Goal: Task Accomplishment & Management: Use online tool/utility

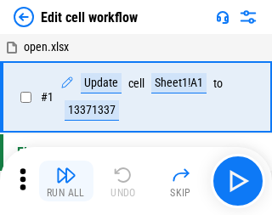
click at [63, 181] on img "button" at bounding box center [66, 175] width 20 height 20
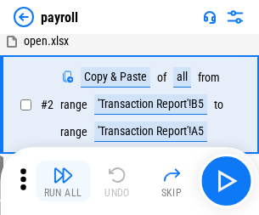
click at [63, 181] on img "button" at bounding box center [63, 175] width 20 height 20
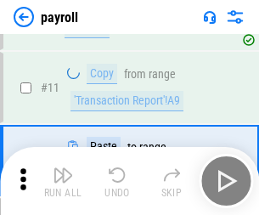
scroll to position [123, 0]
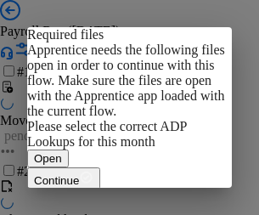
click at [62, 152] on span "Open" at bounding box center [48, 158] width 28 height 13
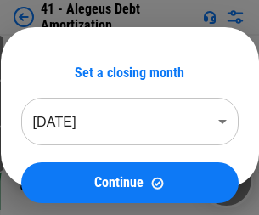
click at [63, 181] on img "button" at bounding box center [63, 175] width 20 height 20
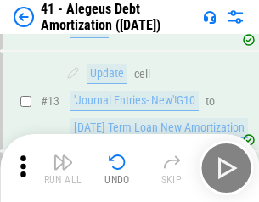
scroll to position [210, 0]
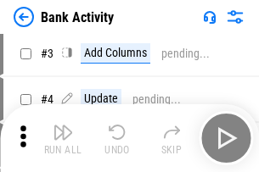
click at [63, 138] on img "button" at bounding box center [63, 132] width 20 height 20
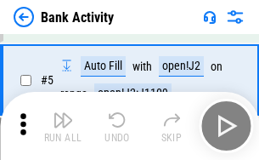
scroll to position [90, 0]
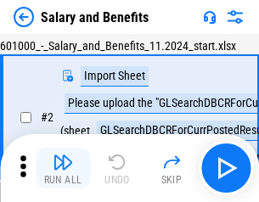
click at [63, 168] on img "button" at bounding box center [63, 162] width 20 height 20
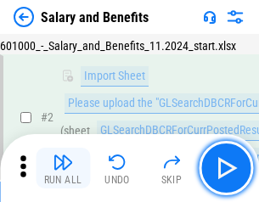
scroll to position [123, 0]
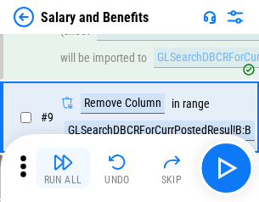
click at [63, 168] on img "button" at bounding box center [63, 162] width 20 height 20
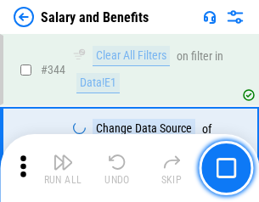
scroll to position [7952, 0]
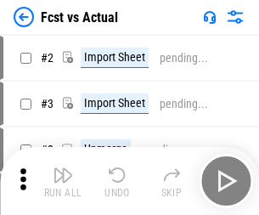
click at [63, 168] on img "button" at bounding box center [63, 175] width 20 height 20
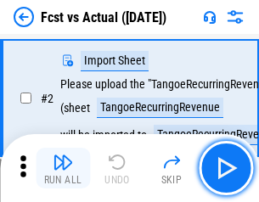
scroll to position [159, 0]
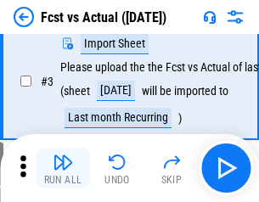
click at [63, 168] on img "button" at bounding box center [63, 162] width 20 height 20
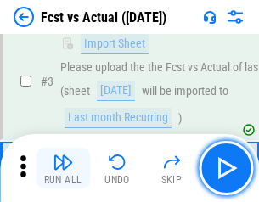
scroll to position [255, 0]
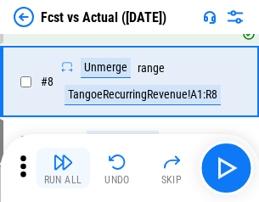
click at [63, 168] on img "button" at bounding box center [63, 162] width 20 height 20
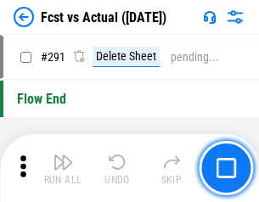
scroll to position [8038, 0]
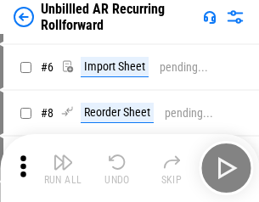
click at [63, 168] on img "button" at bounding box center [63, 162] width 20 height 20
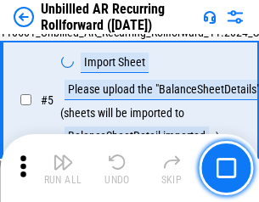
scroll to position [160, 0]
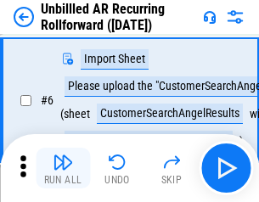
click at [63, 168] on img "button" at bounding box center [63, 162] width 20 height 20
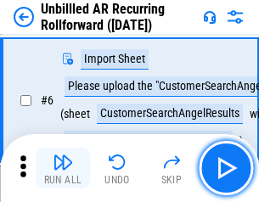
scroll to position [273, 0]
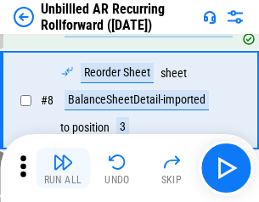
click at [63, 168] on img "button" at bounding box center [63, 162] width 20 height 20
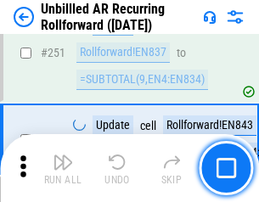
scroll to position [5769, 0]
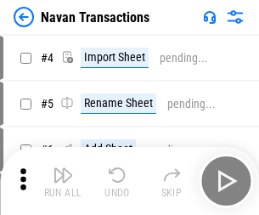
click at [63, 168] on img "button" at bounding box center [63, 175] width 20 height 20
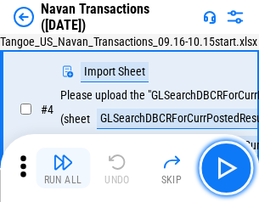
scroll to position [146, 0]
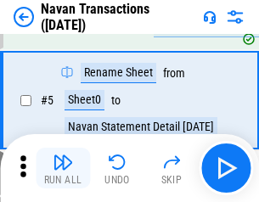
click at [63, 168] on img "button" at bounding box center [63, 162] width 20 height 20
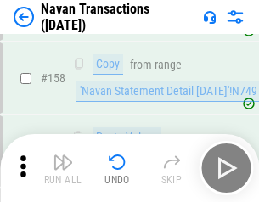
scroll to position [5506, 0]
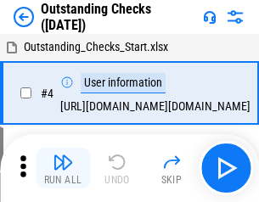
click at [63, 168] on img "button" at bounding box center [63, 162] width 20 height 20
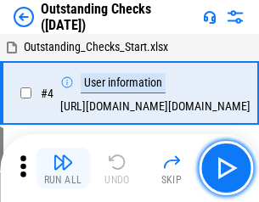
scroll to position [177, 0]
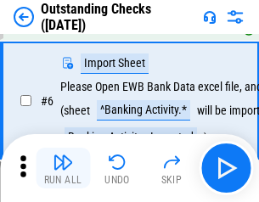
click at [63, 168] on img "button" at bounding box center [63, 162] width 20 height 20
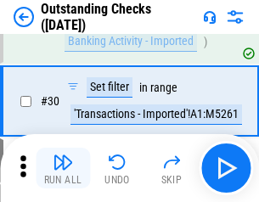
click at [63, 168] on img "button" at bounding box center [63, 162] width 20 height 20
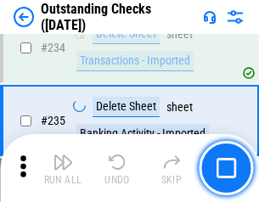
scroll to position [5157, 0]
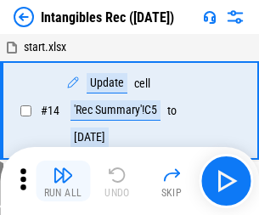
click at [63, 181] on img "button" at bounding box center [63, 175] width 20 height 20
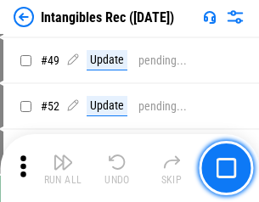
scroll to position [662, 0]
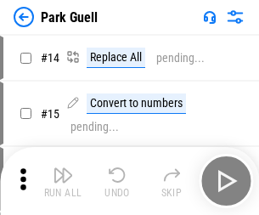
click at [63, 168] on img "button" at bounding box center [63, 175] width 20 height 20
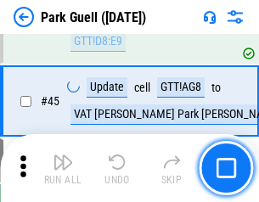
scroll to position [2124, 0]
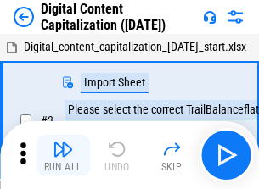
click at [63, 143] on img "button" at bounding box center [63, 149] width 20 height 20
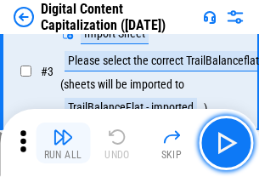
scroll to position [159, 0]
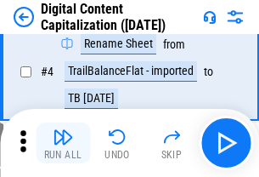
click at [63, 143] on img "button" at bounding box center [63, 137] width 20 height 20
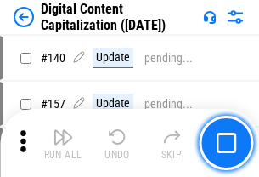
scroll to position [1801, 0]
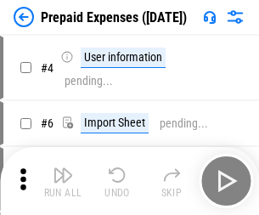
click at [63, 168] on img "button" at bounding box center [63, 175] width 20 height 20
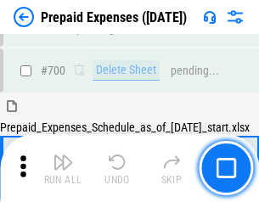
scroll to position [4670, 0]
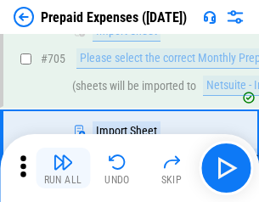
click at [63, 168] on img "button" at bounding box center [63, 162] width 20 height 20
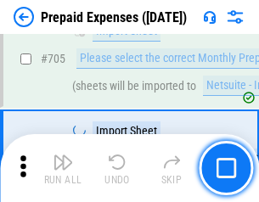
scroll to position [4756, 0]
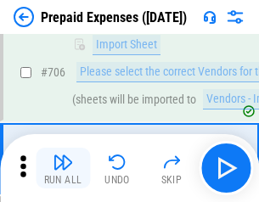
click at [63, 168] on img "button" at bounding box center [63, 162] width 20 height 20
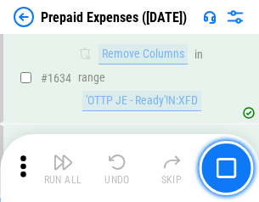
scroll to position [16535, 0]
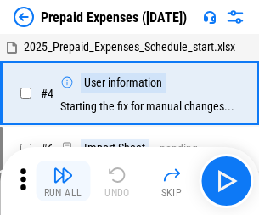
click at [63, 181] on img "button" at bounding box center [63, 175] width 20 height 20
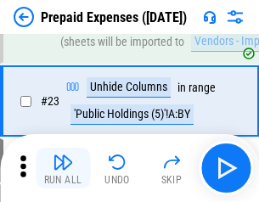
click at [63, 168] on img "button" at bounding box center [63, 162] width 20 height 20
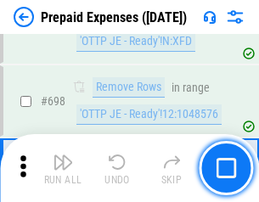
scroll to position [5914, 0]
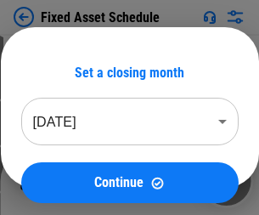
click at [63, 181] on img "button" at bounding box center [63, 175] width 20 height 20
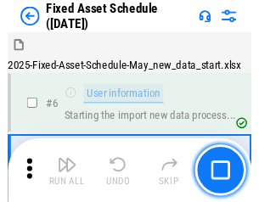
scroll to position [178, 0]
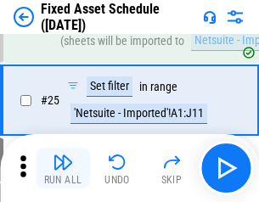
click at [63, 168] on img "button" at bounding box center [63, 162] width 20 height 20
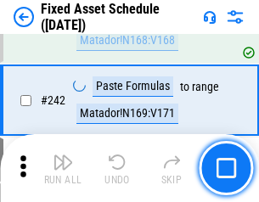
scroll to position [5261, 0]
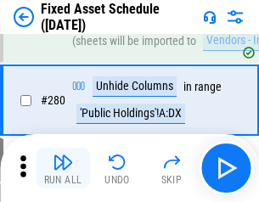
click at [63, 168] on img "button" at bounding box center [63, 162] width 20 height 20
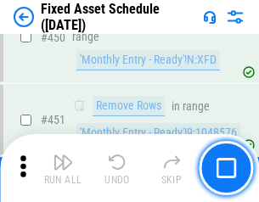
scroll to position [7592, 0]
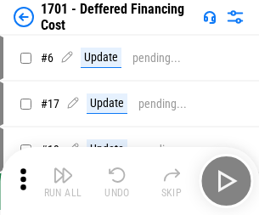
click at [63, 181] on img "button" at bounding box center [63, 175] width 20 height 20
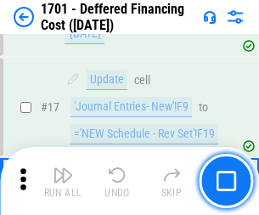
scroll to position [204, 0]
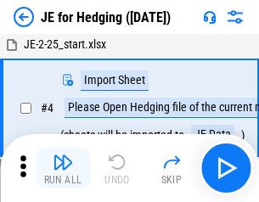
click at [63, 168] on img "button" at bounding box center [63, 162] width 20 height 20
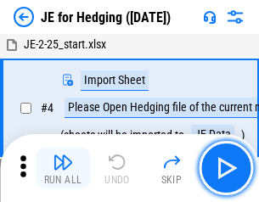
scroll to position [96, 0]
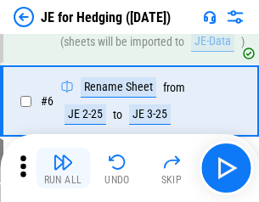
click at [63, 168] on img "button" at bounding box center [63, 162] width 20 height 20
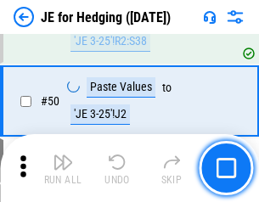
scroll to position [1100, 0]
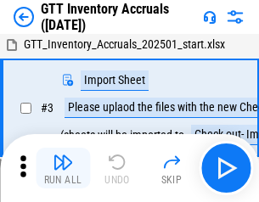
click at [63, 168] on img "button" at bounding box center [63, 162] width 20 height 20
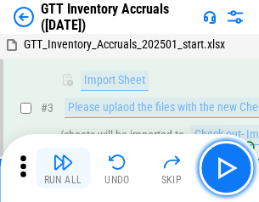
scroll to position [110, 0]
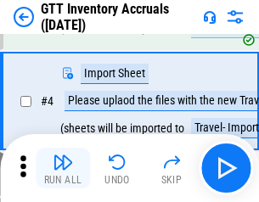
click at [63, 168] on img "button" at bounding box center [63, 162] width 20 height 20
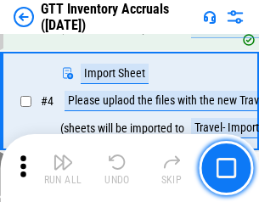
scroll to position [196, 0]
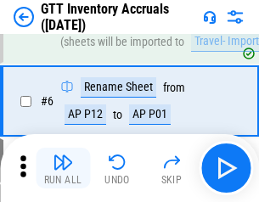
click at [63, 168] on img "button" at bounding box center [63, 162] width 20 height 20
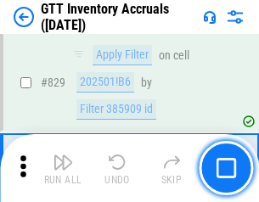
scroll to position [12891, 0]
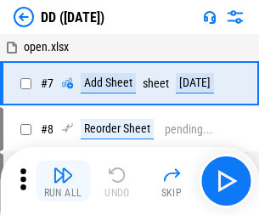
click at [63, 181] on img "button" at bounding box center [63, 175] width 20 height 20
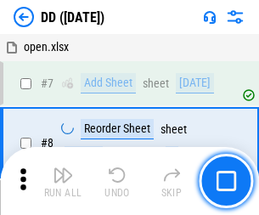
scroll to position [164, 0]
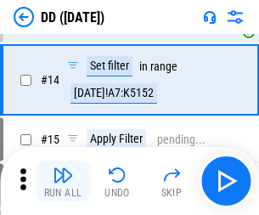
click at [63, 181] on img "button" at bounding box center [63, 175] width 20 height 20
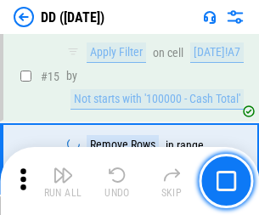
scroll to position [436, 0]
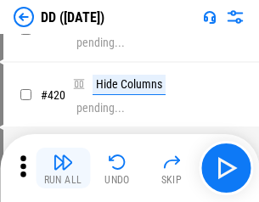
click at [63, 168] on img "button" at bounding box center [63, 162] width 20 height 20
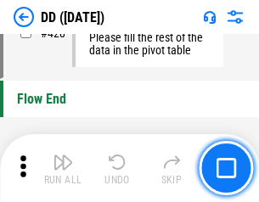
scroll to position [8128, 0]
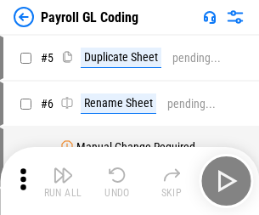
click at [63, 181] on img "button" at bounding box center [63, 175] width 20 height 20
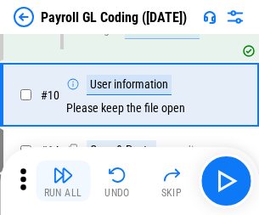
click at [63, 181] on img "button" at bounding box center [63, 175] width 20 height 20
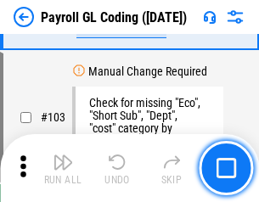
scroll to position [3984, 0]
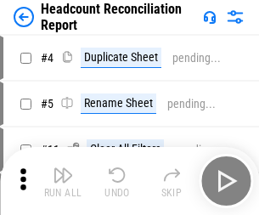
click at [63, 181] on img "button" at bounding box center [63, 175] width 20 height 20
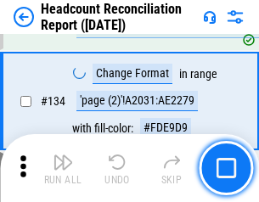
scroll to position [2041, 0]
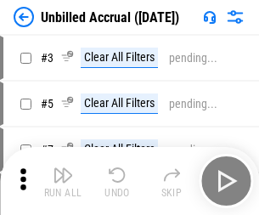
click at [63, 181] on img "button" at bounding box center [63, 175] width 20 height 20
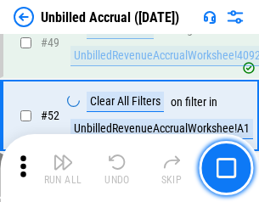
scroll to position [1540, 0]
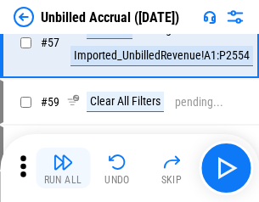
click at [63, 168] on img "button" at bounding box center [63, 162] width 20 height 20
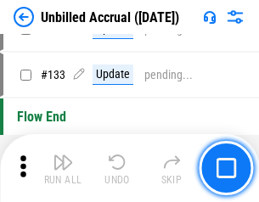
scroll to position [5059, 0]
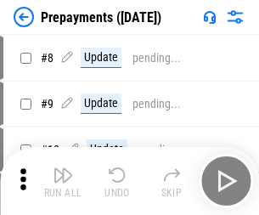
click at [63, 181] on img "button" at bounding box center [63, 175] width 20 height 20
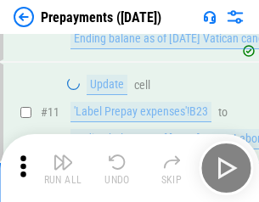
scroll to position [106, 0]
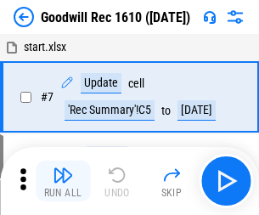
click at [63, 181] on img "button" at bounding box center [63, 175] width 20 height 20
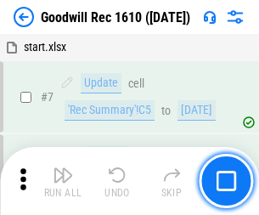
scroll to position [290, 0]
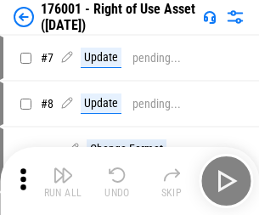
click at [63, 181] on img "button" at bounding box center [63, 175] width 20 height 20
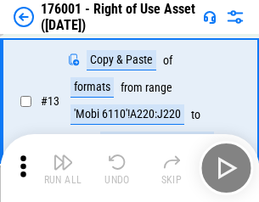
scroll to position [110, 0]
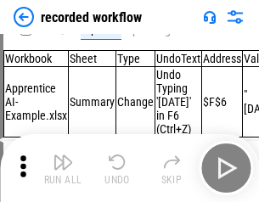
click at [63, 168] on img "button" at bounding box center [63, 162] width 20 height 20
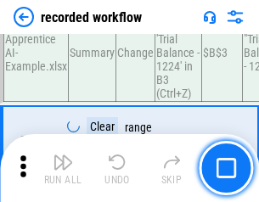
scroll to position [5308, 0]
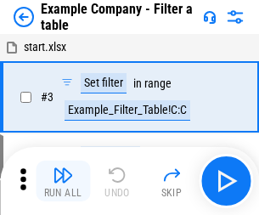
click at [63, 181] on img "button" at bounding box center [63, 175] width 20 height 20
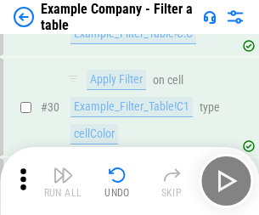
scroll to position [1554, 0]
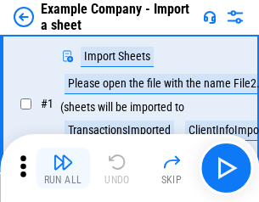
click at [63, 168] on img "button" at bounding box center [63, 162] width 20 height 20
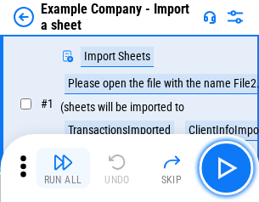
scroll to position [143, 0]
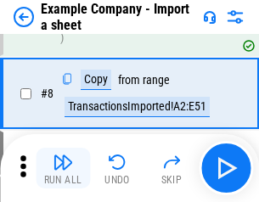
click at [63, 168] on img "button" at bounding box center [63, 162] width 20 height 20
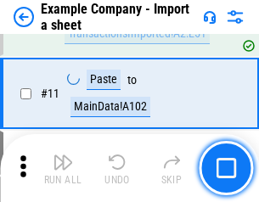
scroll to position [375, 0]
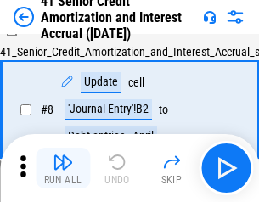
click at [63, 168] on img "button" at bounding box center [63, 162] width 20 height 20
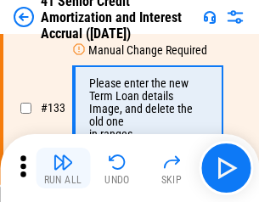
click at [63, 168] on img "button" at bounding box center [63, 162] width 20 height 20
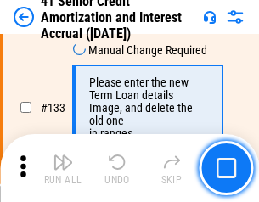
scroll to position [1775, 0]
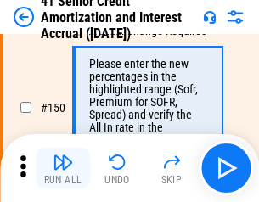
click at [63, 168] on img "button" at bounding box center [63, 162] width 20 height 20
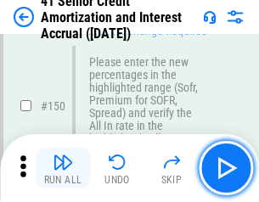
scroll to position [1953, 0]
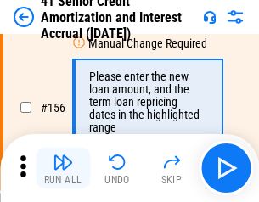
click at [63, 168] on img "button" at bounding box center [63, 162] width 20 height 20
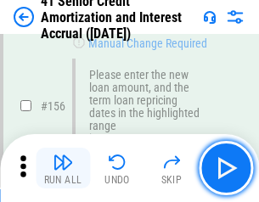
scroll to position [2070, 0]
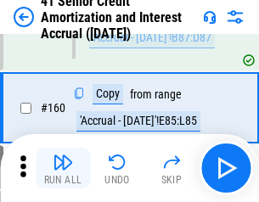
click at [63, 168] on img "button" at bounding box center [63, 162] width 20 height 20
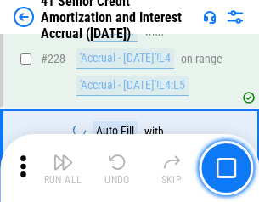
scroll to position [3804, 0]
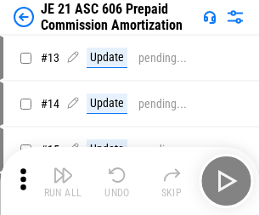
click at [63, 168] on img "button" at bounding box center [63, 175] width 20 height 20
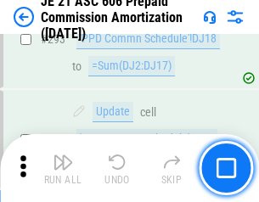
scroll to position [3125, 0]
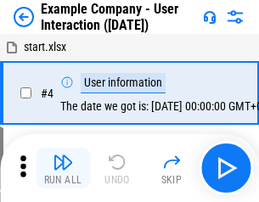
click at [63, 168] on img "button" at bounding box center [63, 162] width 20 height 20
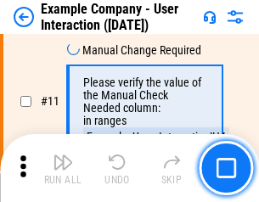
scroll to position [368, 0]
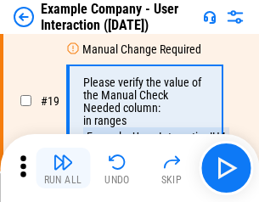
click at [63, 168] on img "button" at bounding box center [63, 162] width 20 height 20
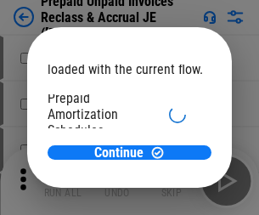
scroll to position [101, 0]
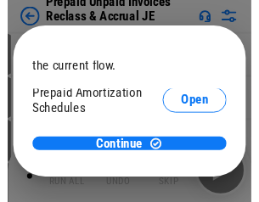
scroll to position [101, 0]
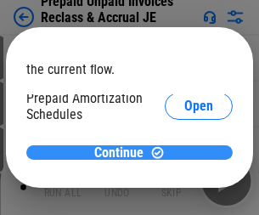
click at [123, 152] on span "Continue" at bounding box center [118, 153] width 49 height 14
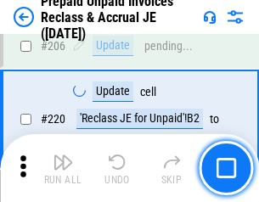
scroll to position [2201, 0]
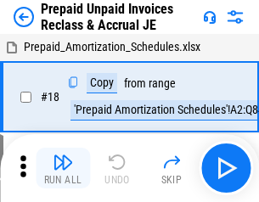
click at [63, 168] on img "button" at bounding box center [63, 162] width 20 height 20
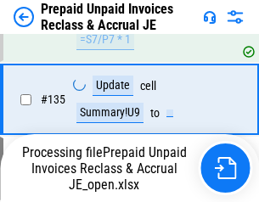
scroll to position [1140, 0]
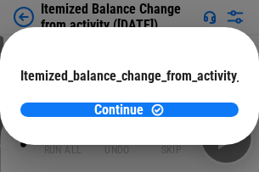
scroll to position [124, 0]
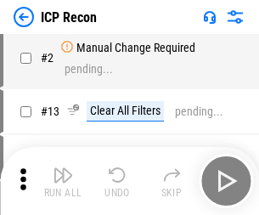
click at [63, 181] on img "button" at bounding box center [63, 175] width 20 height 20
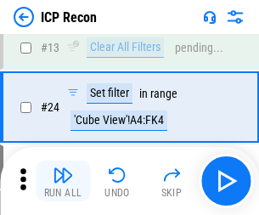
click at [63, 181] on img "button" at bounding box center [63, 175] width 20 height 20
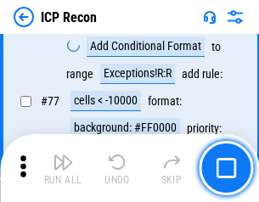
scroll to position [1526, 0]
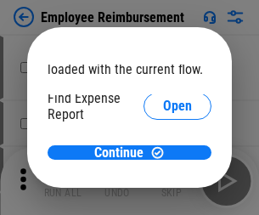
click at [163, 197] on span "Open" at bounding box center [177, 204] width 29 height 14
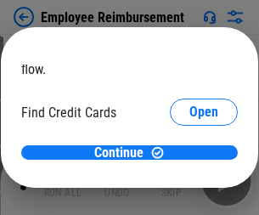
scroll to position [99, 0]
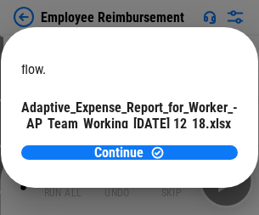
click at [189, 143] on span "Open" at bounding box center [203, 150] width 29 height 14
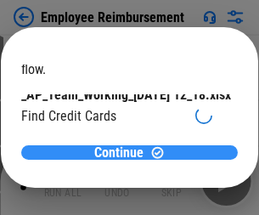
click at [123, 152] on span "Continue" at bounding box center [118, 153] width 49 height 14
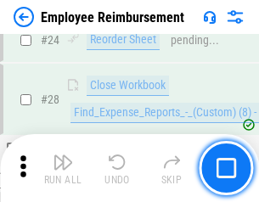
scroll to position [794, 0]
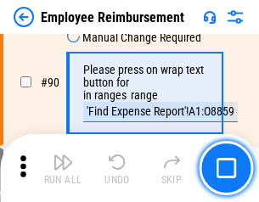
click at [63, 168] on img "button" at bounding box center [63, 162] width 20 height 20
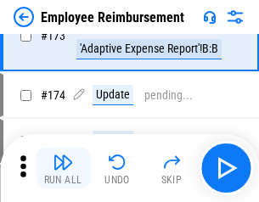
click at [63, 168] on img "button" at bounding box center [63, 162] width 20 height 20
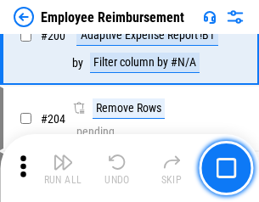
scroll to position [4297, 0]
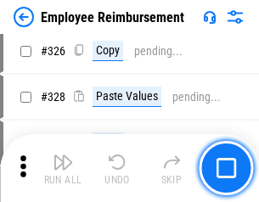
click at [63, 168] on img "button" at bounding box center [63, 162] width 20 height 20
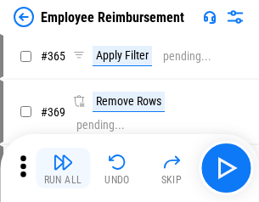
click at [63, 168] on img "button" at bounding box center [63, 162] width 20 height 20
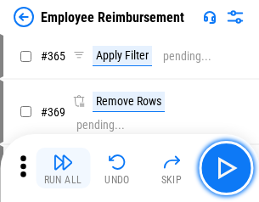
scroll to position [8755, 0]
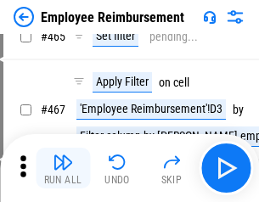
click at [63, 168] on img "button" at bounding box center [63, 162] width 20 height 20
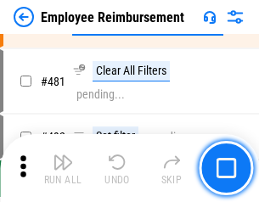
scroll to position [10488, 0]
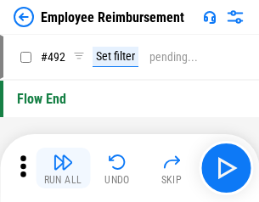
click at [63, 168] on img "button" at bounding box center [63, 162] width 20 height 20
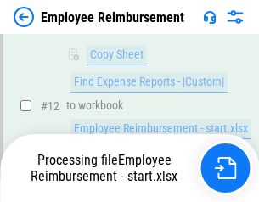
scroll to position [794, 0]
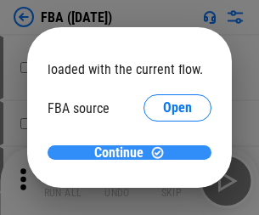
click at [123, 153] on span "Continue" at bounding box center [118, 153] width 49 height 14
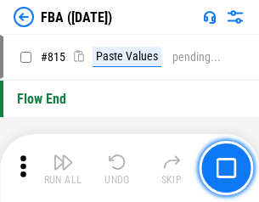
scroll to position [15203, 0]
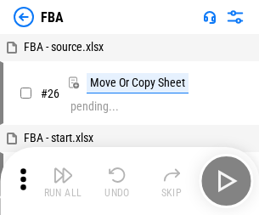
scroll to position [17, 0]
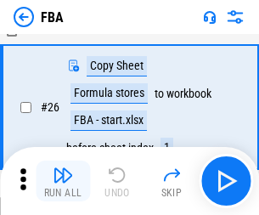
click at [63, 181] on img "button" at bounding box center [63, 175] width 20 height 20
